Goal: Find specific page/section: Find specific page/section

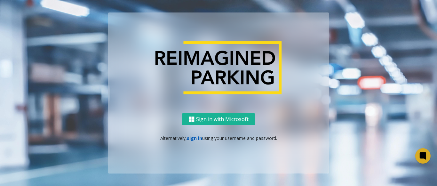
click at [199, 139] on link "sign in" at bounding box center [194, 138] width 15 height 6
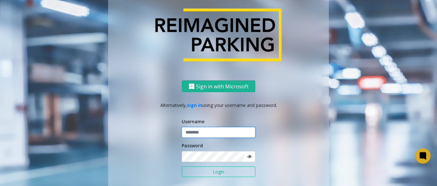
click at [201, 128] on input "text" at bounding box center [219, 132] width 74 height 11
paste input "*******"
type input "*******"
click at [248, 158] on icon at bounding box center [250, 156] width 4 height 4
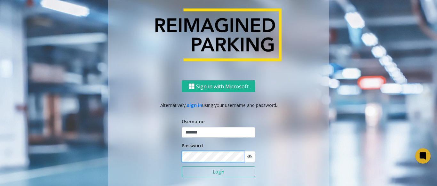
click at [179, 157] on div "Sign in with Microsoft Alternatively, sign in using your username and password.…" at bounding box center [218, 143] width 221 height 126
click at [221, 177] on button "Login" at bounding box center [219, 172] width 74 height 11
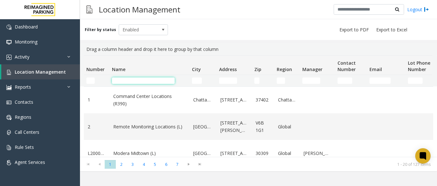
click at [127, 80] on input "Name Filter" at bounding box center [143, 81] width 63 height 6
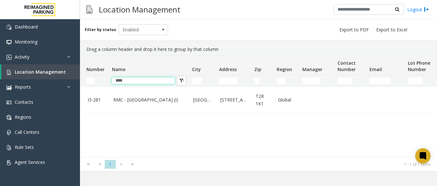
type input "****"
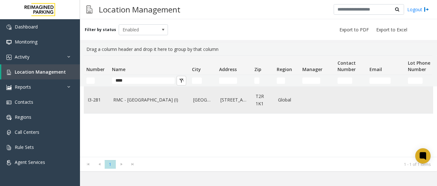
click at [148, 101] on link "RMC - Mount Royal Village (I)" at bounding box center [149, 99] width 72 height 7
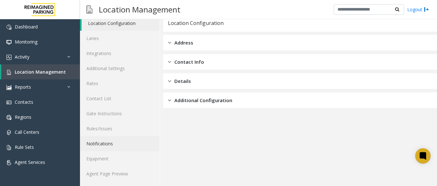
scroll to position [25, 0]
click at [108, 176] on link "Agent Page Preview" at bounding box center [120, 173] width 80 height 15
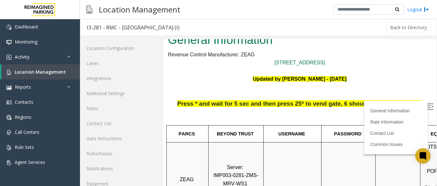
scroll to position [32, 0]
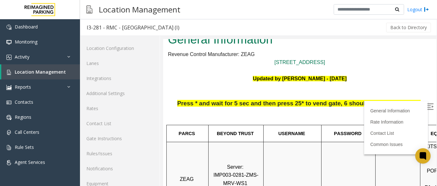
click at [428, 103] on img at bounding box center [431, 106] width 6 height 6
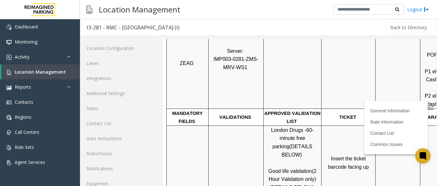
scroll to position [160, 0]
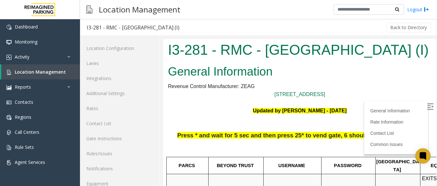
scroll to position [160, 0]
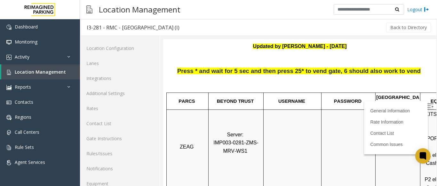
scroll to position [64, 0]
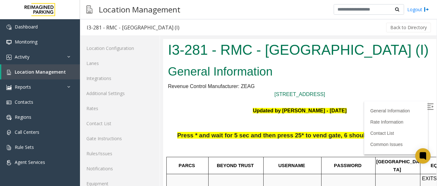
scroll to position [64, 0]
